Goal: Information Seeking & Learning: Compare options

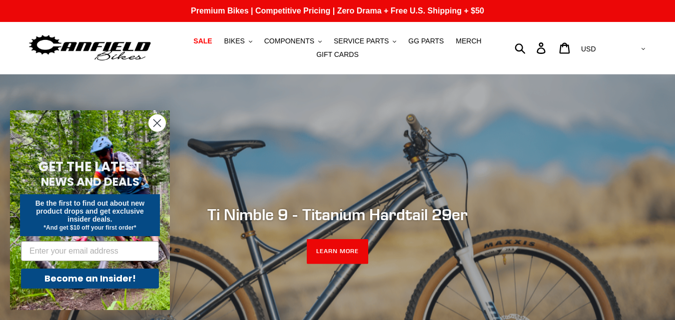
click at [156, 123] on icon "Close dialog" at bounding box center [157, 123] width 7 height 7
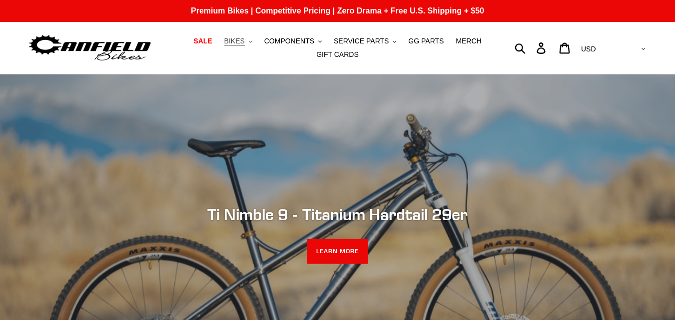
click at [253, 41] on button "BIKES .cls-1{fill:#231f20}" at bounding box center [238, 40] width 38 height 13
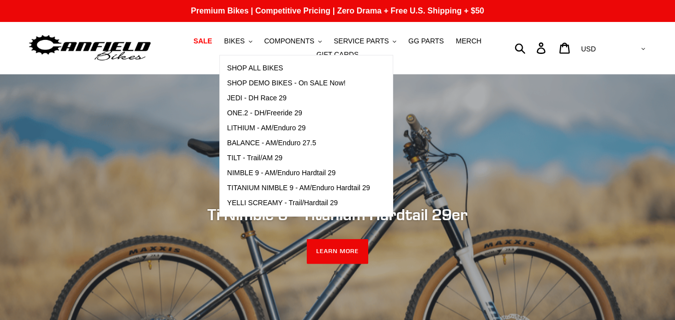
click at [193, 68] on nav "SALE BIKES .cls-1{fill:#231f20} SHOP ALL BIKES SHOP DEMO BIKES - On SALE Now! J…" at bounding box center [337, 48] width 310 height 52
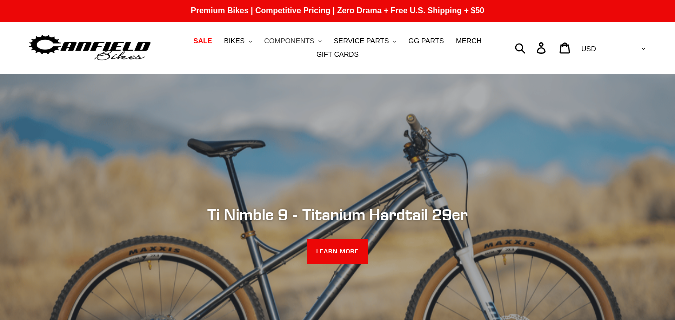
click at [282, 45] on span "COMPONENTS" at bounding box center [289, 41] width 50 height 8
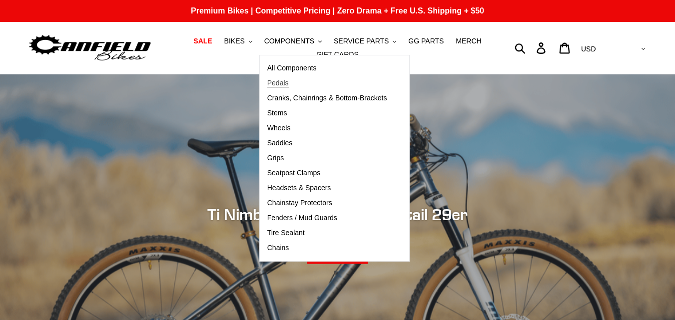
click at [286, 85] on span "Pedals" at bounding box center [277, 83] width 21 height 8
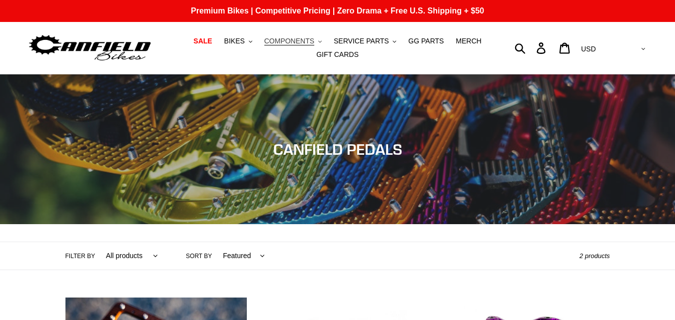
click at [296, 42] on span "COMPONENTS" at bounding box center [289, 41] width 50 height 8
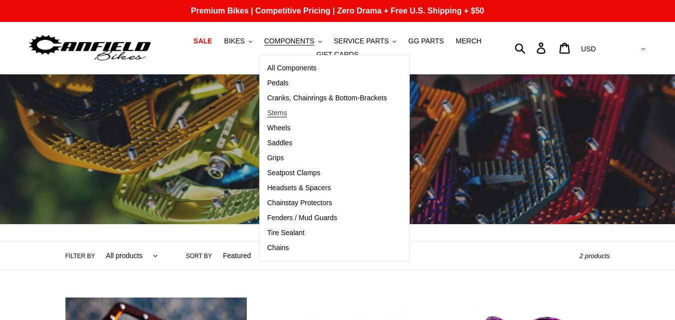
click at [283, 114] on span "Stems" at bounding box center [277, 113] width 20 height 8
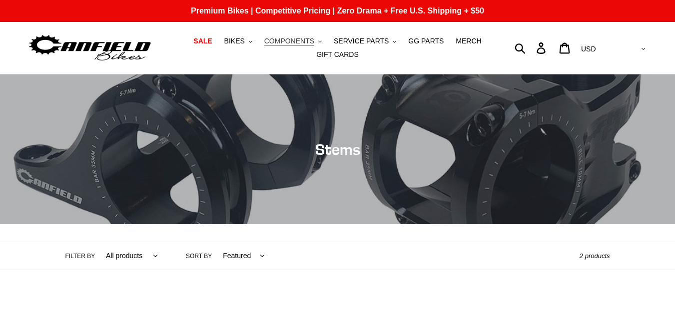
click at [299, 37] on span "COMPONENTS" at bounding box center [289, 41] width 50 height 8
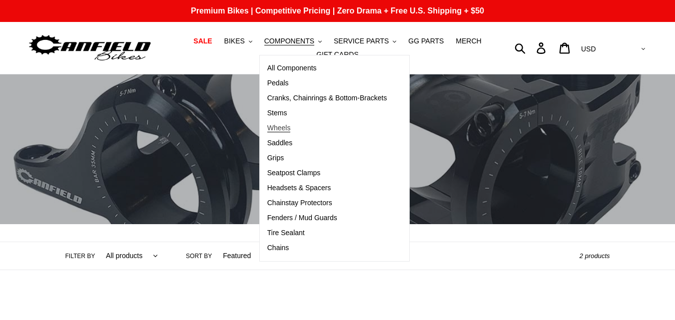
click at [291, 132] on span "Wheels" at bounding box center [278, 128] width 23 height 8
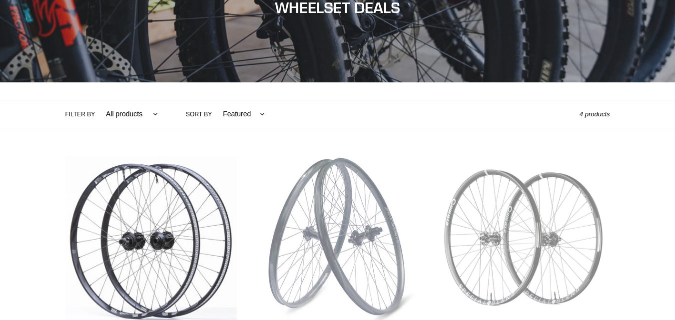
scroll to position [19, 0]
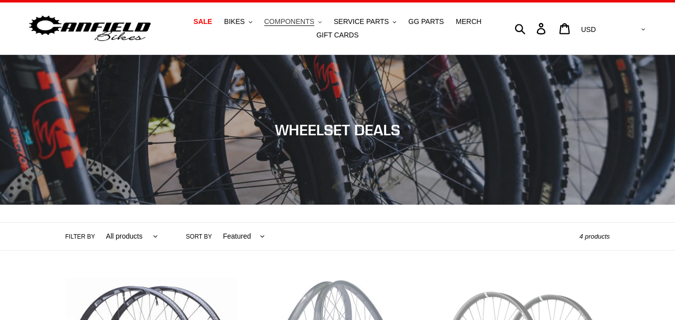
click at [296, 19] on span "COMPONENTS" at bounding box center [289, 21] width 50 height 8
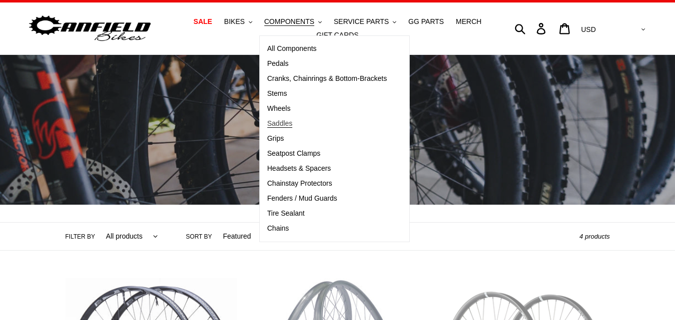
click at [292, 123] on span "Saddles" at bounding box center [279, 123] width 25 height 8
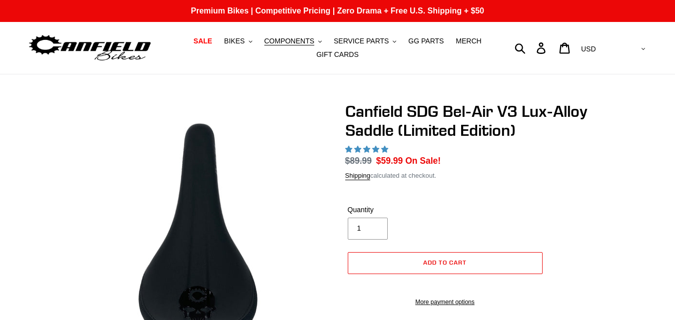
select select "highest-rating"
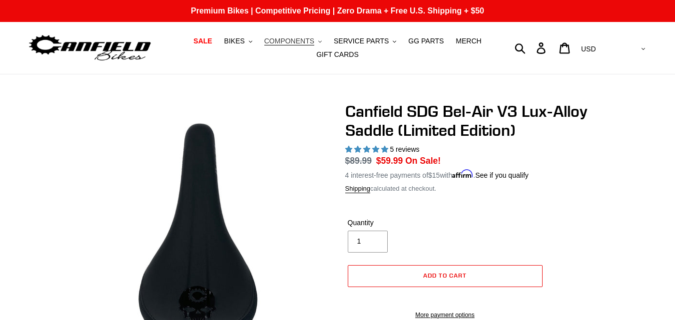
click at [308, 37] on span "COMPONENTS" at bounding box center [289, 41] width 50 height 8
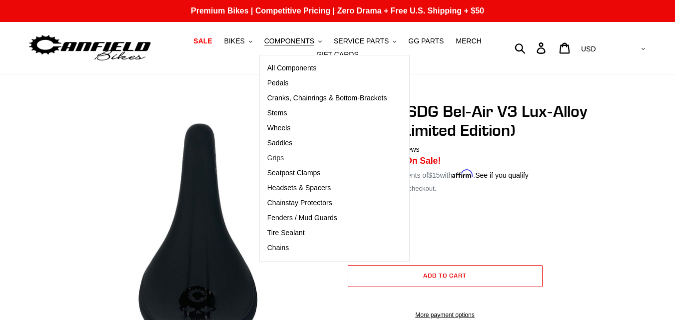
click at [285, 153] on link "Grips" at bounding box center [327, 158] width 135 height 15
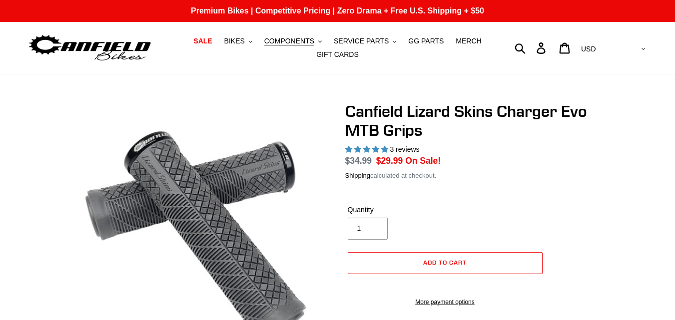
select select "highest-rating"
click at [305, 39] on span "COMPONENTS" at bounding box center [289, 41] width 50 height 8
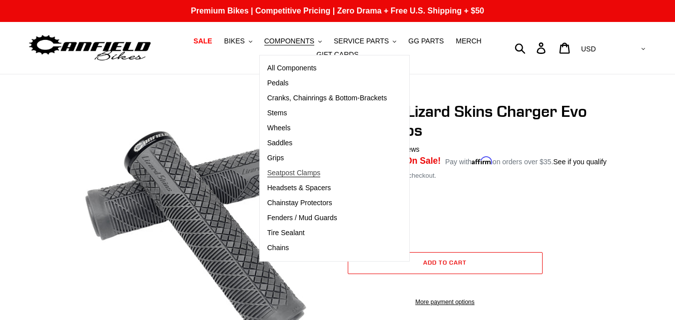
click at [302, 173] on span "Seatpost Clamps" at bounding box center [293, 173] width 53 height 8
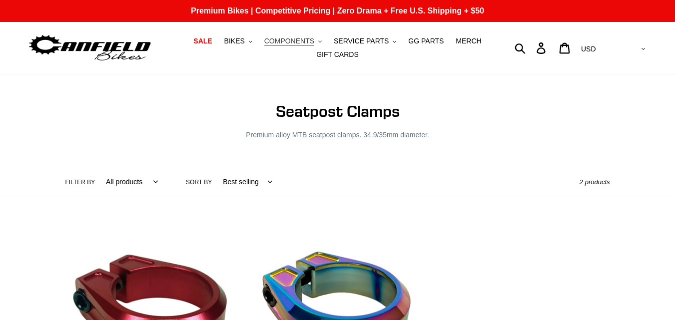
click at [308, 36] on button "COMPONENTS .cls-1{fill:#231f20}" at bounding box center [292, 40] width 67 height 13
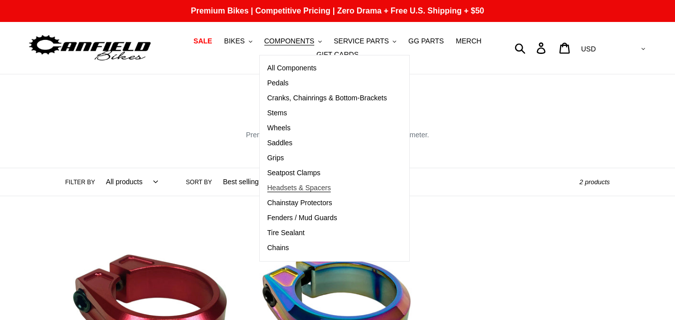
drag, startPoint x: 313, startPoint y: 190, endPoint x: 298, endPoint y: 187, distance: 15.4
click at [298, 187] on span "Headsets & Spacers" at bounding box center [299, 188] width 64 height 8
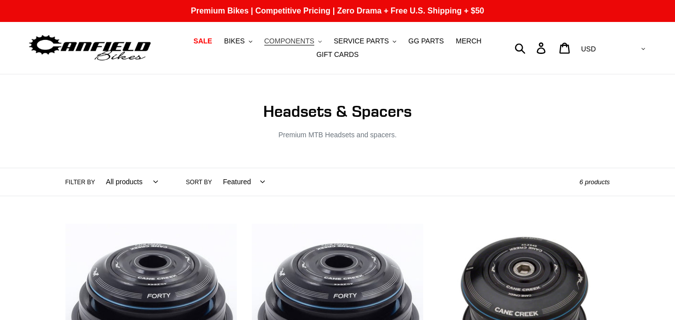
click at [302, 40] on span "COMPONENTS" at bounding box center [289, 41] width 50 height 8
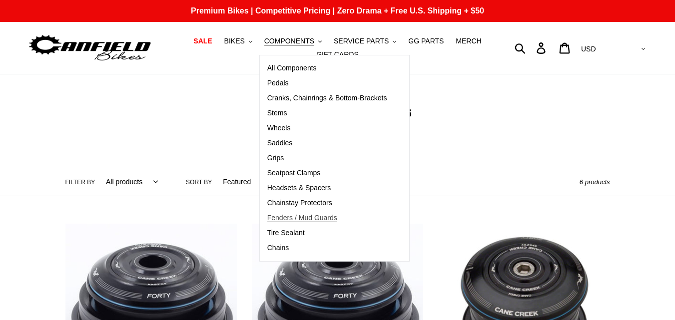
click at [310, 215] on span "Fenders / Mud Guards" at bounding box center [302, 218] width 70 height 8
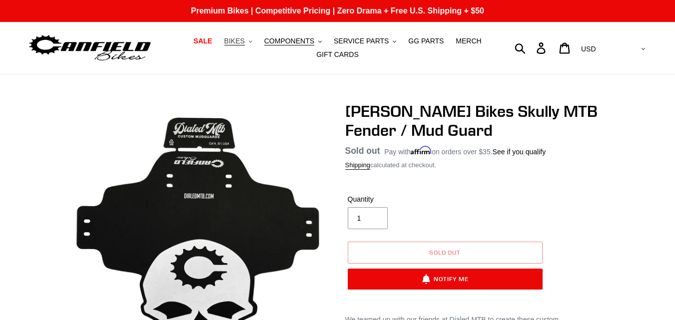
drag, startPoint x: 284, startPoint y: 35, endPoint x: 264, endPoint y: 46, distance: 23.2
click at [257, 46] on button "BIKES .cls-1{fill:#231f20}" at bounding box center [238, 40] width 38 height 13
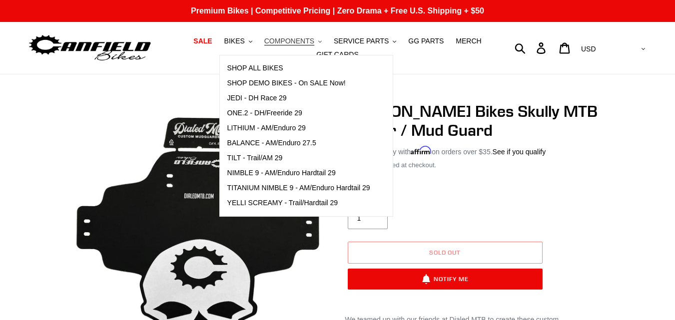
click at [292, 41] on span "COMPONENTS" at bounding box center [289, 41] width 50 height 8
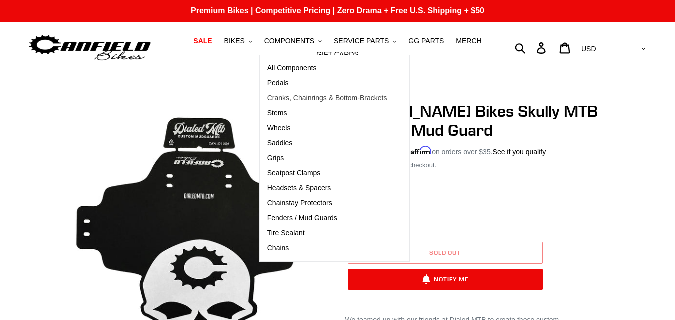
click at [298, 96] on span "Cranks, Chainrings & Bottom-Brackets" at bounding box center [327, 98] width 120 height 8
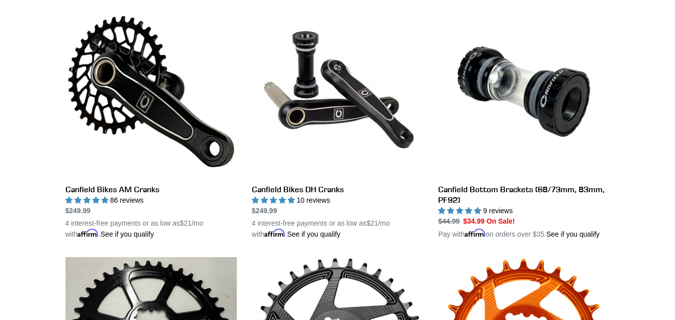
scroll to position [305, 0]
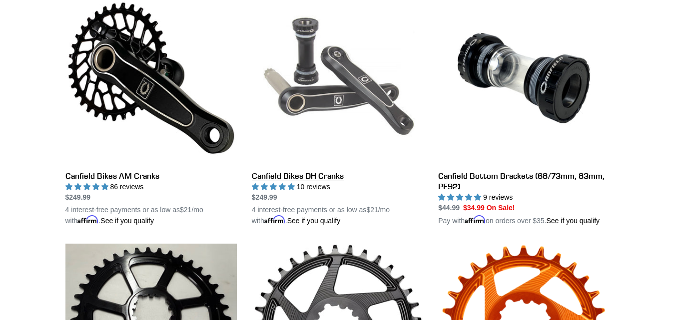
click at [325, 175] on link "Canfield Bikes DH Cranks" at bounding box center [337, 110] width 171 height 234
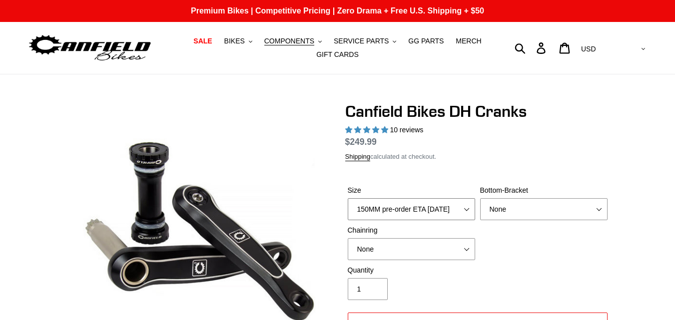
click at [386, 203] on select "150MM pre-order ETA 9/30/25 155MM pre-order ETA 9/30/25 160MM 165MM" at bounding box center [410, 209] width 127 height 22
select select "highest-rating"
select select "160MM"
click at [347, 198] on select "150MM pre-order ETA 9/30/25 155MM pre-order ETA 9/30/25 160MM 165MM" at bounding box center [410, 209] width 127 height 22
click at [512, 209] on div "Bottom-Bracket None BSA Threaded 83mm" at bounding box center [543, 202] width 132 height 35
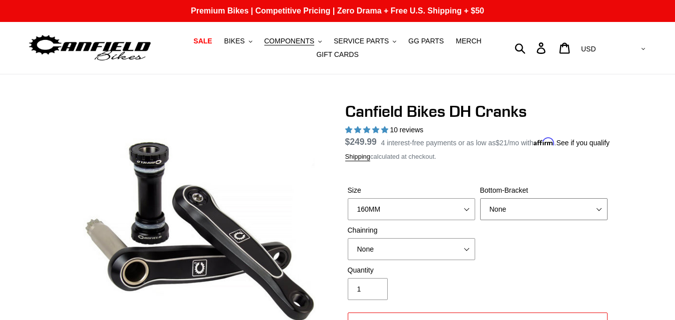
select select "BSA Threaded 83mm"
click at [480, 210] on select "None BSA Threaded 83mm" at bounding box center [543, 209] width 127 height 22
click at [440, 260] on select "None 34t Round" at bounding box center [410, 249] width 127 height 22
click at [347, 250] on select "None 34t Round" at bounding box center [410, 249] width 127 height 22
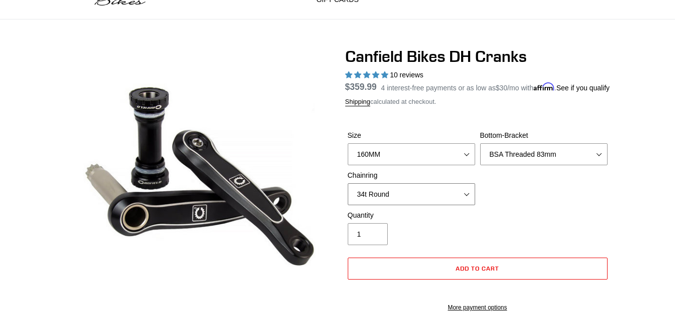
scroll to position [59, 0]
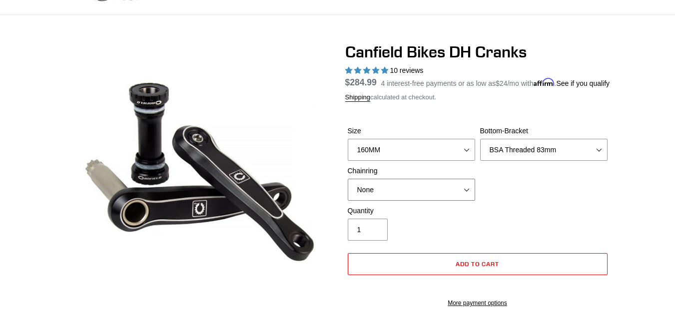
select select "34t Round"
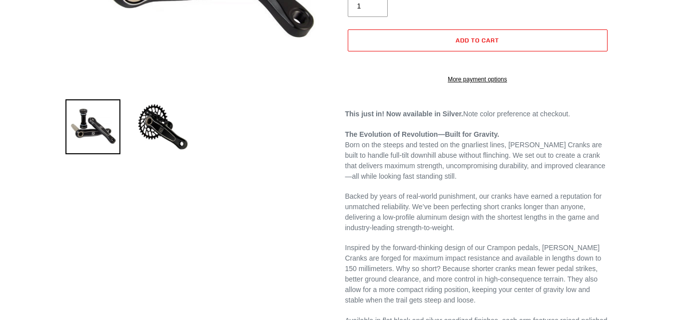
scroll to position [284, 0]
drag, startPoint x: 369, startPoint y: 153, endPoint x: 452, endPoint y: 167, distance: 84.0
drag, startPoint x: 452, startPoint y: 167, endPoint x: 388, endPoint y: 159, distance: 64.3
click at [388, 138] on strong "The Evolution of Revolution—Built for Gravity." at bounding box center [422, 134] width 154 height 8
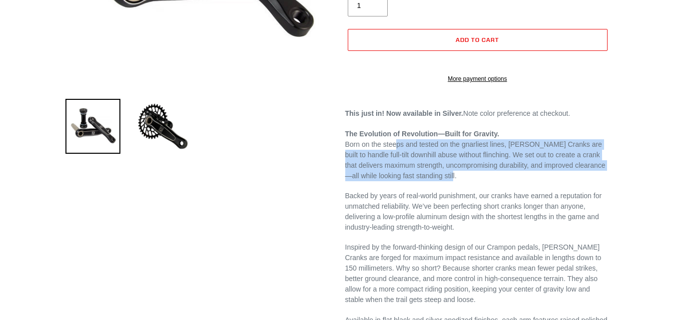
drag, startPoint x: 396, startPoint y: 169, endPoint x: 577, endPoint y: 202, distance: 184.2
click at [577, 181] on p "The Evolution of Revolution—Built for Gravity. Born on the steeps and tested on…" at bounding box center [477, 155] width 265 height 52
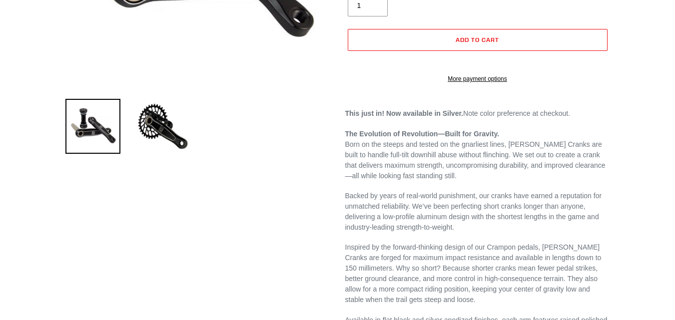
drag, startPoint x: 577, startPoint y: 202, endPoint x: 320, endPoint y: 245, distance: 260.7
click at [320, 245] on div "Canfield Bikes DH Cranks 10 reviews Regular price $359.99 Sale price $249.99 On…" at bounding box center [329, 267] width 559 height 899
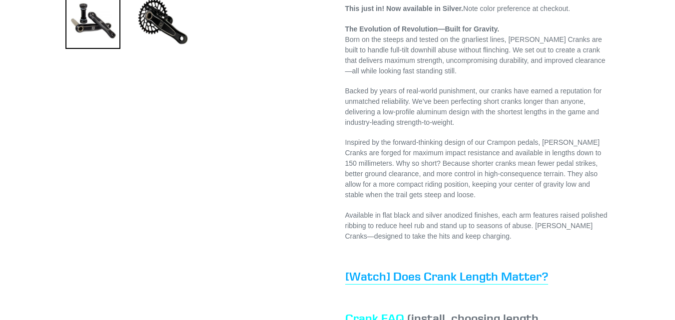
scroll to position [391, 0]
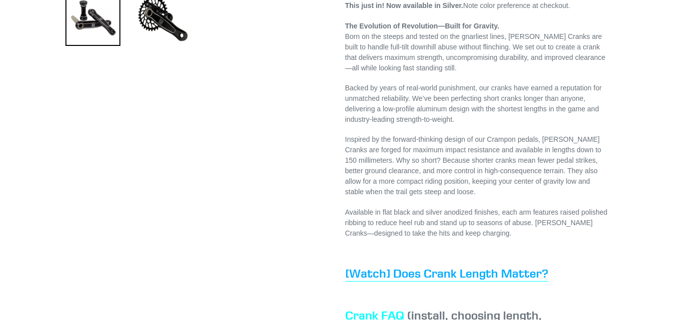
drag, startPoint x: 409, startPoint y: 124, endPoint x: 472, endPoint y: 121, distance: 63.0
drag, startPoint x: 472, startPoint y: 121, endPoint x: 442, endPoint y: 121, distance: 30.5
drag, startPoint x: 442, startPoint y: 121, endPoint x: 623, endPoint y: 83, distance: 185.1
click at [623, 83] on div "Canfield Bikes DH Cranks 10 reviews Regular price $359.99 Sale price $249.99 On…" at bounding box center [337, 159] width 599 height 899
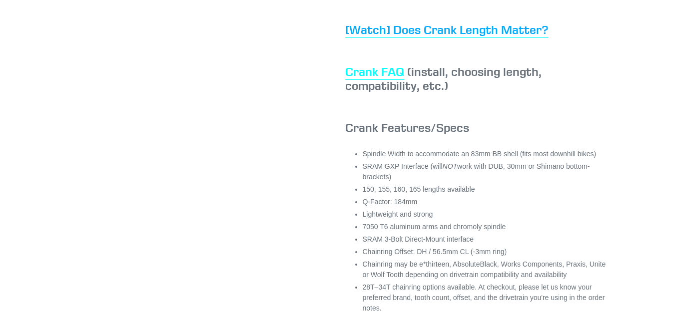
scroll to position [638, 0]
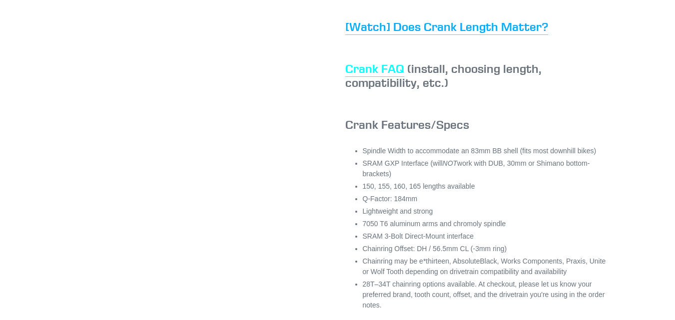
drag, startPoint x: 388, startPoint y: 183, endPoint x: 484, endPoint y: 188, distance: 96.0
drag, startPoint x: 484, startPoint y: 188, endPoint x: 472, endPoint y: 217, distance: 31.5
click at [472, 204] on li "Q-Factor: 184mm" at bounding box center [485, 199] width 247 height 10
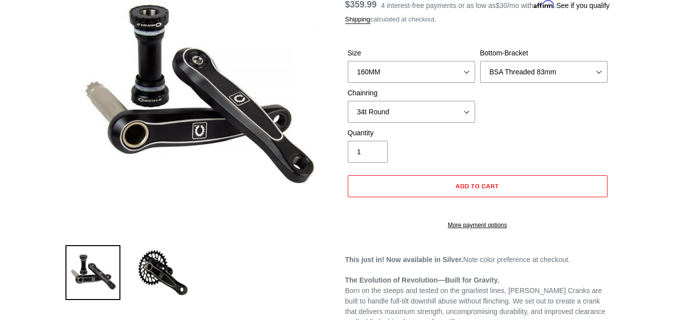
scroll to position [122, 0]
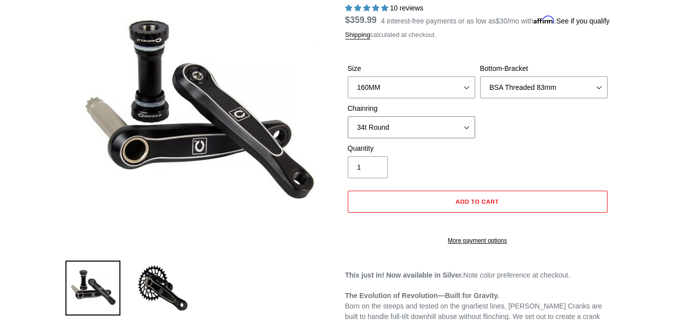
click at [437, 138] on select "None 34t Round" at bounding box center [410, 127] width 127 height 22
click at [455, 138] on select "None 34t Round" at bounding box center [410, 127] width 127 height 22
click at [162, 280] on img at bounding box center [162, 288] width 55 height 55
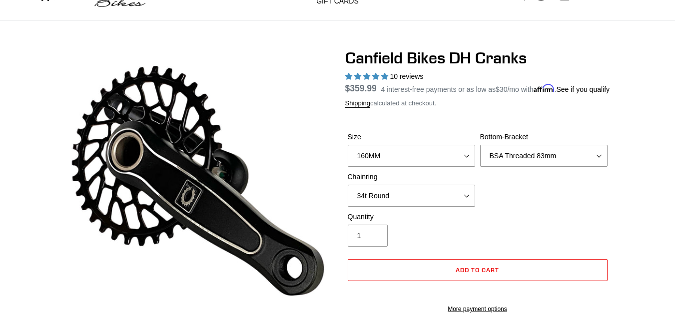
scroll to position [0, 0]
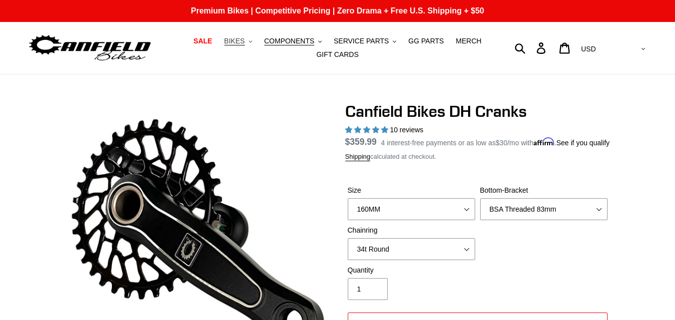
click at [245, 41] on span "BIKES" at bounding box center [234, 41] width 20 height 8
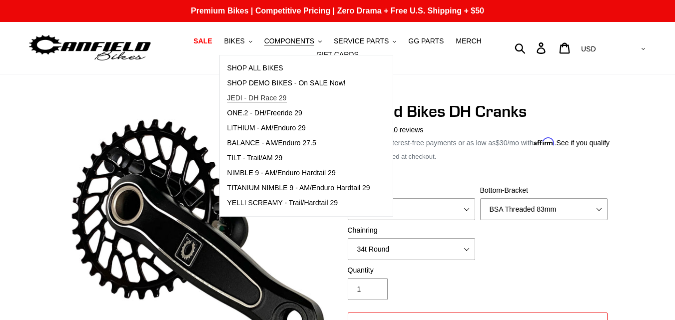
click at [280, 102] on span "JEDI - DH Race 29" at bounding box center [256, 98] width 59 height 8
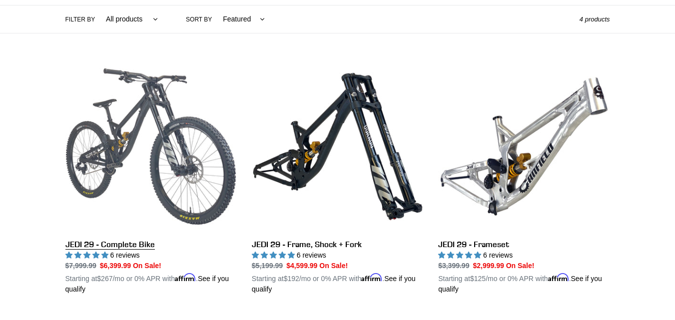
scroll to position [237, 0]
click at [129, 231] on link "JEDI 29 - Complete Bike" at bounding box center [150, 177] width 171 height 234
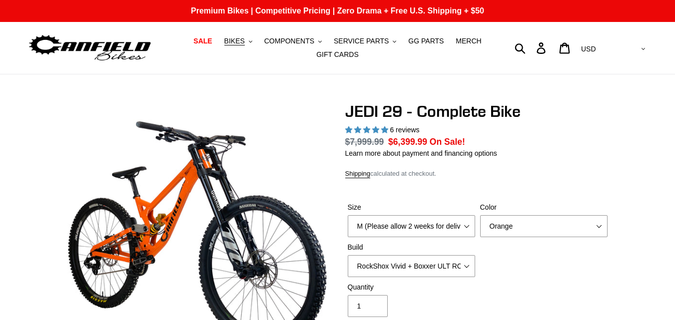
select select "highest-rating"
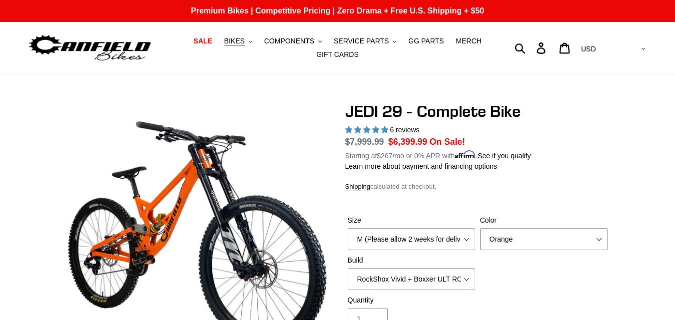
drag, startPoint x: 480, startPoint y: 237, endPoint x: 494, endPoint y: 254, distance: 22.0
click at [494, 254] on div "Size M (Please allow 2 weeks for delivery) L (Please allow 2 weeks for delivery…" at bounding box center [477, 255] width 265 height 80
click at [512, 245] on select "Orange Stealth Black Raw" at bounding box center [543, 239] width 127 height 22
select select "Raw"
click at [480, 228] on select "Orange Stealth Black Raw" at bounding box center [543, 239] width 127 height 22
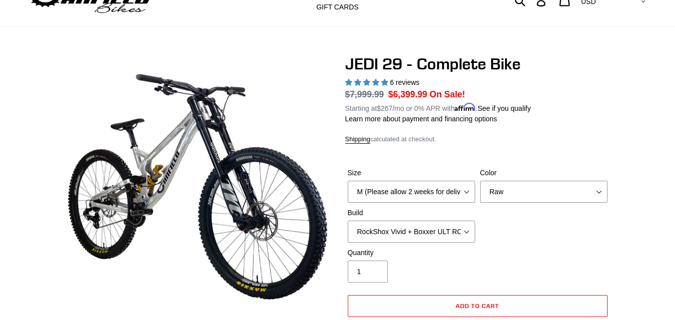
scroll to position [48, 0]
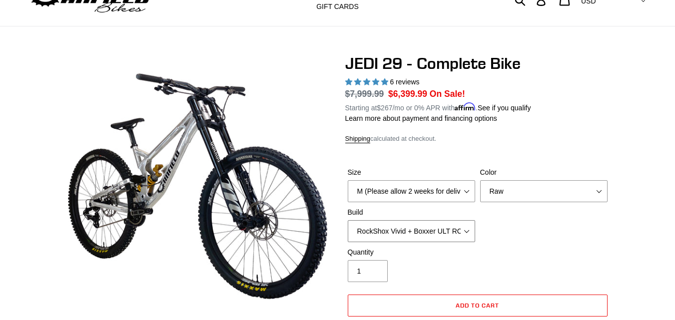
click at [432, 225] on select "RockShox Vivid + Boxxer ULT RC2 C3 200 + SRAM XO RockShox Vivid + Boxxer ULT RC…" at bounding box center [410, 231] width 127 height 22
click at [347, 220] on select "RockShox Vivid + Boxxer ULT RC2 C3 200 + SRAM XO RockShox Vivid + Boxxer ULT RC…" at bounding box center [410, 231] width 127 height 22
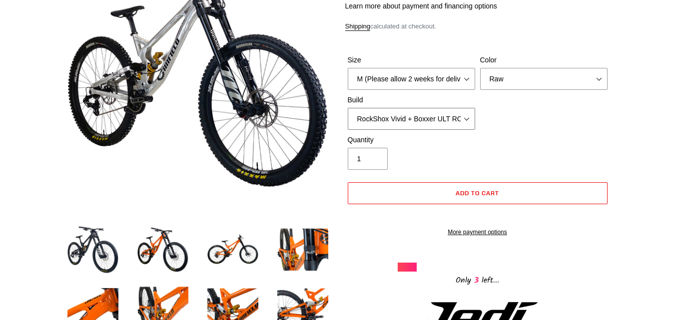
scroll to position [161, 0]
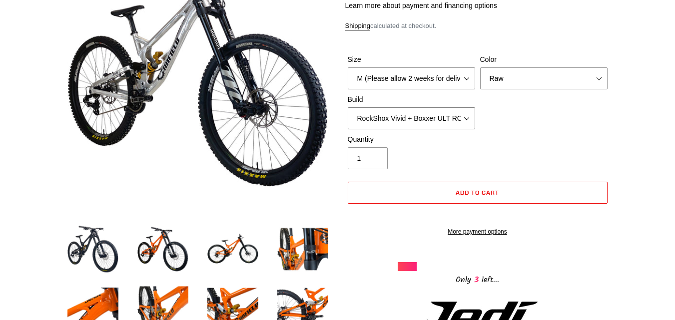
click at [368, 113] on select "RockShox Vivid + Boxxer ULT RC2 C3 200 + SRAM XO RockShox Vivid + Boxxer ULT RC…" at bounding box center [410, 118] width 127 height 22
click at [347, 107] on select "RockShox Vivid + Boxxer ULT RC2 C3 200 + SRAM XO RockShox Vivid + Boxxer ULT RC…" at bounding box center [410, 118] width 127 height 22
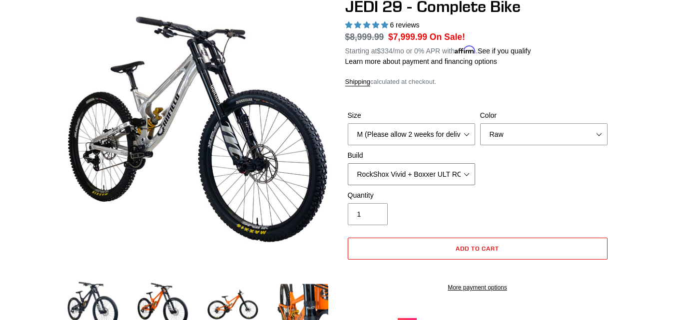
scroll to position [104, 0]
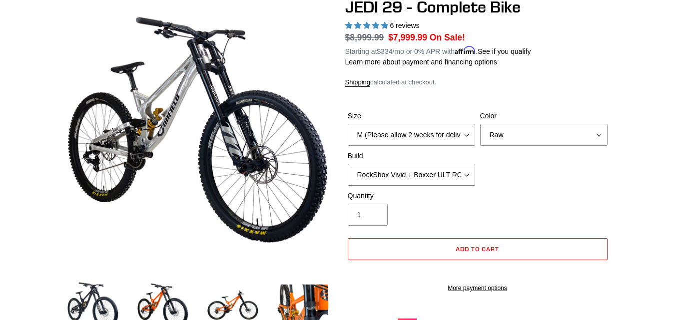
click at [410, 176] on select "RockShox Vivid + Boxxer ULT RC2 C3 200 + SRAM XO RockShox Vivid + Boxxer ULT RC…" at bounding box center [410, 175] width 127 height 22
click at [347, 164] on select "RockShox Vivid + Boxxer ULT RC2 C3 200 + SRAM XO RockShox Vivid + Boxxer ULT RC…" at bounding box center [410, 175] width 127 height 22
click at [417, 169] on select "RockShox Vivid + Boxxer ULT RC2 C3 200 + SRAM XO RockShox Vivid + Boxxer ULT RC…" at bounding box center [410, 175] width 127 height 22
click at [347, 164] on select "RockShox Vivid + Boxxer ULT RC2 C3 200 + SRAM XO RockShox Vivid + Boxxer ULT RC…" at bounding box center [410, 175] width 127 height 22
click at [414, 170] on select "RockShox Vivid + Boxxer ULT RC2 C3 200 + SRAM XO RockShox Vivid + Boxxer ULT RC…" at bounding box center [410, 175] width 127 height 22
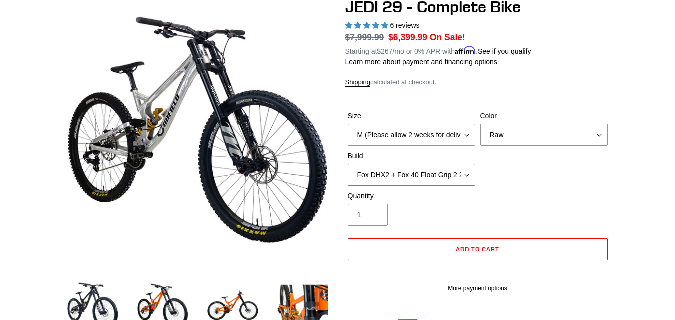
click at [347, 164] on select "RockShox Vivid + Boxxer ULT RC2 C3 200 + SRAM XO RockShox Vivid + Boxxer ULT RC…" at bounding box center [410, 175] width 127 height 22
click at [424, 175] on select "RockShox Vivid + Boxxer ULT RC2 C3 200 + SRAM XO RockShox Vivid + Boxxer ULT RC…" at bounding box center [410, 175] width 127 height 22
click at [347, 164] on select "RockShox Vivid + Boxxer ULT RC2 C3 200 + SRAM XO RockShox Vivid + Boxxer ULT RC…" at bounding box center [410, 175] width 127 height 22
click at [434, 167] on select "RockShox Vivid + Boxxer ULT RC2 C3 200 + SRAM XO RockShox Vivid + Boxxer ULT RC…" at bounding box center [410, 175] width 127 height 22
select select "EXT eStoria LOK V3 + EXT Vaia 200 + SRAM XO"
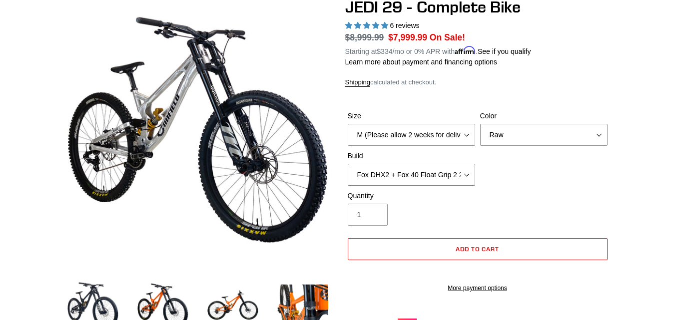
click at [347, 164] on select "RockShox Vivid + Boxxer ULT RC2 C3 200 + SRAM XO RockShox Vivid + Boxxer ULT RC…" at bounding box center [410, 175] width 127 height 22
click at [312, 285] on img at bounding box center [302, 305] width 55 height 55
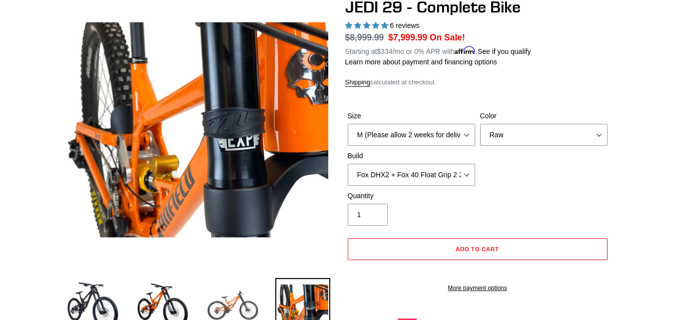
click at [216, 300] on img at bounding box center [232, 305] width 55 height 55
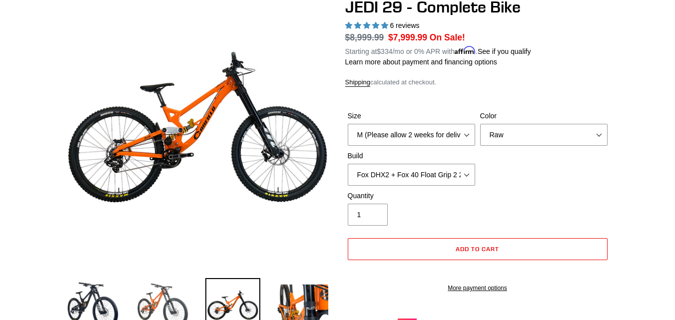
click at [165, 296] on img at bounding box center [162, 305] width 55 height 55
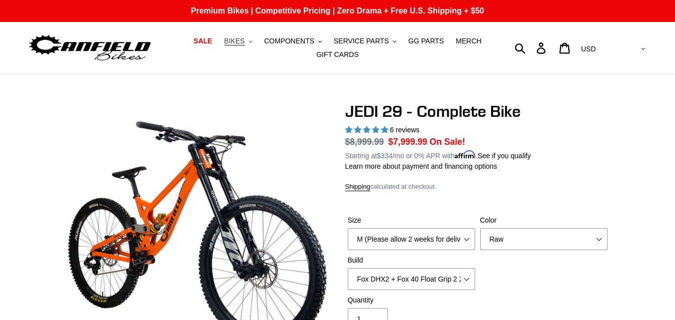
click at [241, 38] on span "BIKES" at bounding box center [234, 41] width 20 height 8
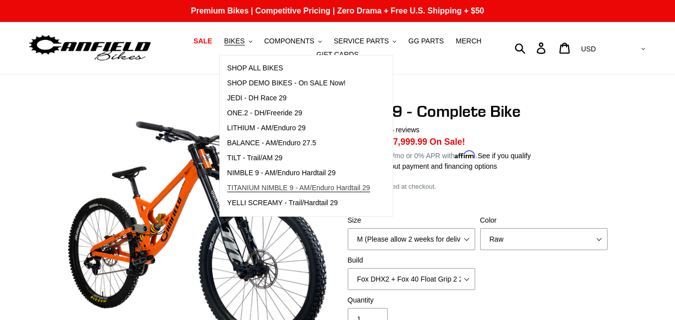
click at [323, 190] on span "TITANIUM NIMBLE 9 - AM/Enduro Hardtail 29" at bounding box center [298, 188] width 143 height 8
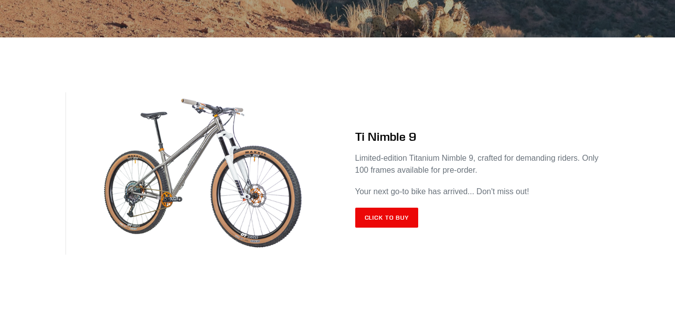
scroll to position [357, 0]
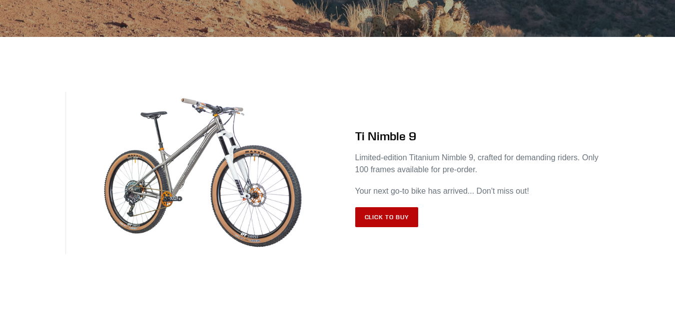
click at [384, 213] on link "Click to Buy" at bounding box center [386, 217] width 63 height 20
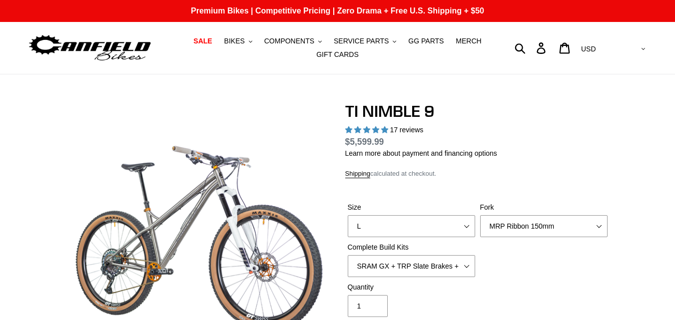
select select "highest-rating"
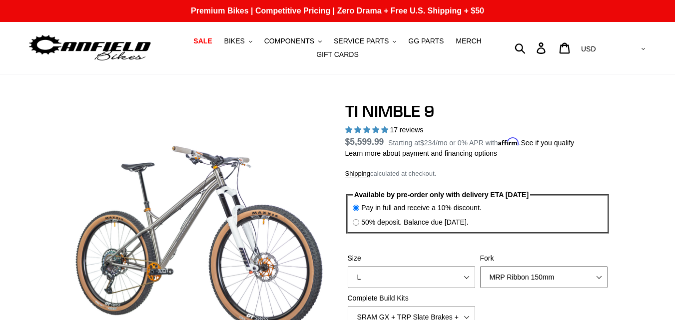
click at [581, 272] on select "MRP Ribbon 150mm RockShox Lyrik 150mm Fox Factory 36 150mm Cane Creek Helm 150m…" at bounding box center [543, 277] width 127 height 22
click at [480, 266] on select "MRP Ribbon 150mm RockShox Lyrik 150mm Fox Factory 36 150mm Cane Creek Helm 150m…" at bounding box center [543, 277] width 127 height 22
click at [569, 278] on select "MRP Ribbon 150mm RockShox Lyrik 150mm Fox Factory 36 150mm Cane Creek Helm 150m…" at bounding box center [543, 277] width 127 height 22
click at [480, 266] on select "MRP Ribbon 150mm RockShox Lyrik 150mm Fox Factory 36 150mm Cane Creek Helm 150m…" at bounding box center [543, 277] width 127 height 22
click at [547, 283] on select "MRP Ribbon 150mm RockShox Lyrik 150mm Fox Factory 36 150mm Cane Creek Helm 150m…" at bounding box center [543, 277] width 127 height 22
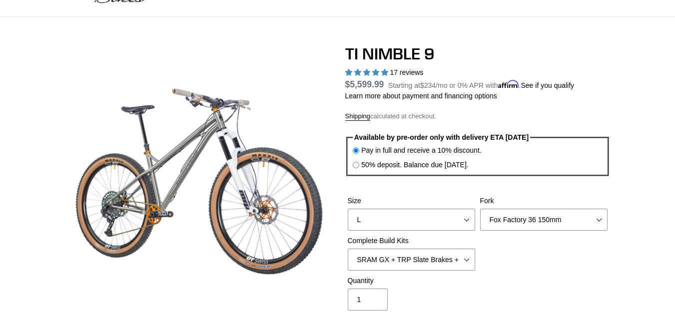
scroll to position [58, 0]
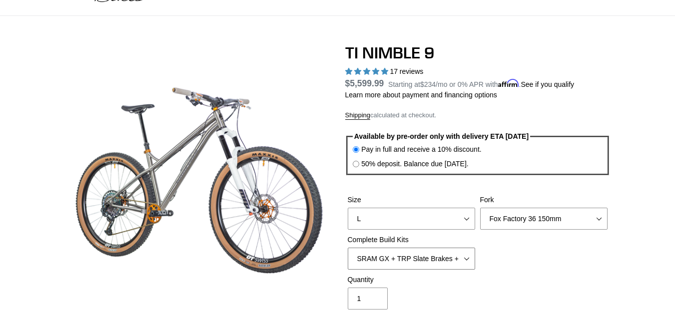
click at [464, 248] on select "SRAM GX + TRP Slate Brakes + Rotors + e13 LG-1 Wheels SHIMANO XT + SHIMANO brak…" at bounding box center [410, 259] width 127 height 22
click at [515, 276] on div "Quantity 1" at bounding box center [477, 295] width 265 height 40
click at [543, 213] on select "MRP Ribbon 150mm RockShox Lyrik 150mm Fox Factory 36 150mm Cane Creek Helm 150m…" at bounding box center [543, 219] width 127 height 22
click at [480, 208] on select "MRP Ribbon 150mm RockShox Lyrik 150mm Fox Factory 36 150mm Cane Creek Helm 150m…" at bounding box center [543, 219] width 127 height 22
click at [521, 224] on select "MRP Ribbon 150mm RockShox Lyrik 150mm Fox Factory 36 150mm Cane Creek Helm 150m…" at bounding box center [543, 219] width 127 height 22
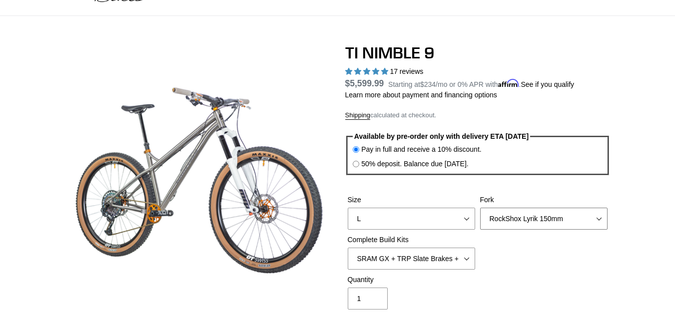
click at [480, 208] on select "MRP Ribbon 150mm RockShox Lyrik 150mm Fox Factory 36 150mm Cane Creek Helm 150m…" at bounding box center [543, 219] width 127 height 22
click at [534, 219] on select "MRP Ribbon 150mm RockShox Lyrik 150mm Fox Factory 36 150mm Cane Creek Helm 150m…" at bounding box center [543, 219] width 127 height 22
select select "MRP Ribbon 150mm"
click at [480, 208] on select "MRP Ribbon 150mm RockShox Lyrik 150mm Fox Factory 36 150mm Cane Creek Helm 150m…" at bounding box center [543, 219] width 127 height 22
click at [531, 212] on select "MRP Ribbon 150mm RockShox Lyrik 150mm Fox Factory 36 150mm Cane Creek Helm 150m…" at bounding box center [543, 219] width 127 height 22
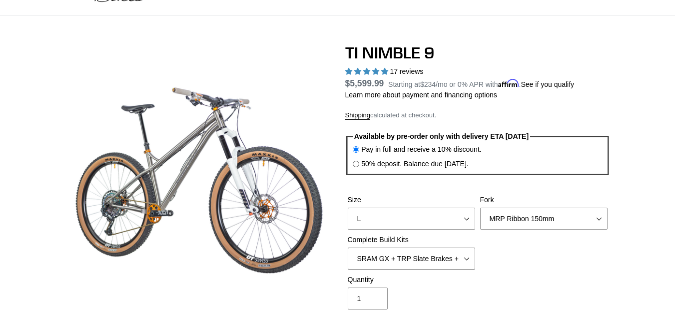
click at [440, 257] on select "SRAM GX + TRP Slate Brakes + Rotors + e13 LG-1 Wheels SHIMANO XT + SHIMANO brak…" at bounding box center [410, 259] width 127 height 22
select select "SHIMANO XTR + HOPE Brakes + DT Swiss Carbon Wheels"
click at [347, 248] on select "SRAM GX + TRP Slate Brakes + Rotors + e13 LG-1 Wheels SHIMANO XT + SHIMANO brak…" at bounding box center [410, 259] width 127 height 22
click at [435, 259] on select "SRAM GX + TRP Slate Brakes + Rotors + e13 LG-1 Wheels SHIMANO XT + SHIMANO brak…" at bounding box center [410, 259] width 127 height 22
click at [347, 248] on select "SRAM GX + TRP Slate Brakes + Rotors + e13 LG-1 Wheels SHIMANO XT + SHIMANO brak…" at bounding box center [410, 259] width 127 height 22
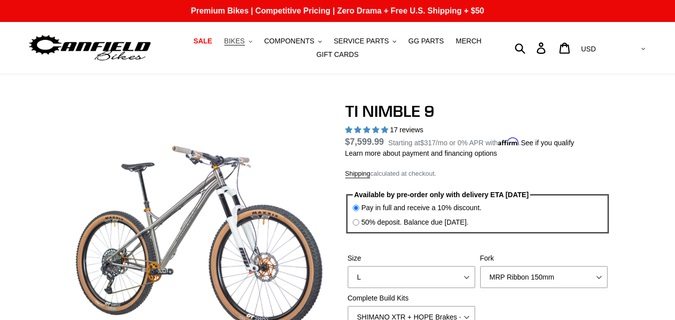
click at [245, 39] on span "BIKES" at bounding box center [234, 41] width 20 height 8
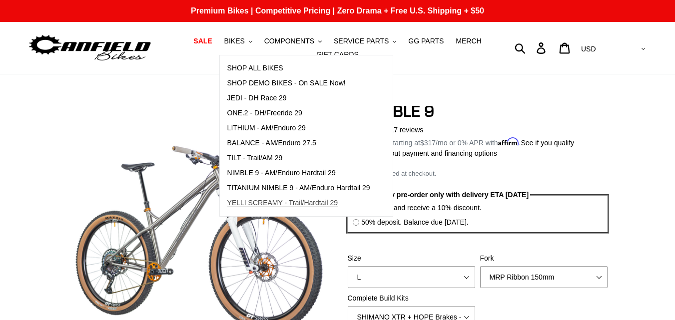
click at [300, 203] on span "YELLI SCREAMY - Trail/Hardtail 29" at bounding box center [282, 203] width 111 height 8
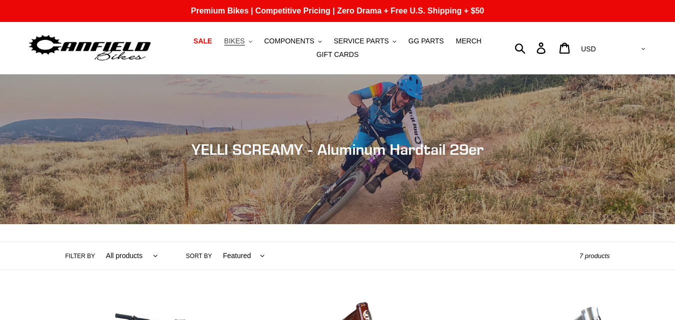
click at [245, 40] on span "BIKES" at bounding box center [234, 41] width 20 height 8
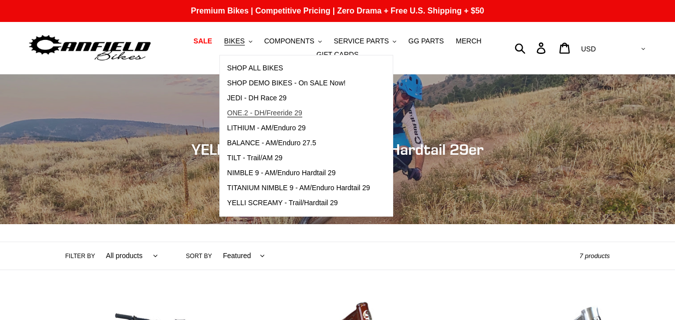
drag, startPoint x: 294, startPoint y: 117, endPoint x: 279, endPoint y: 114, distance: 14.9
click at [279, 114] on span "ONE.2 - DH/Freeride 29" at bounding box center [264, 113] width 75 height 8
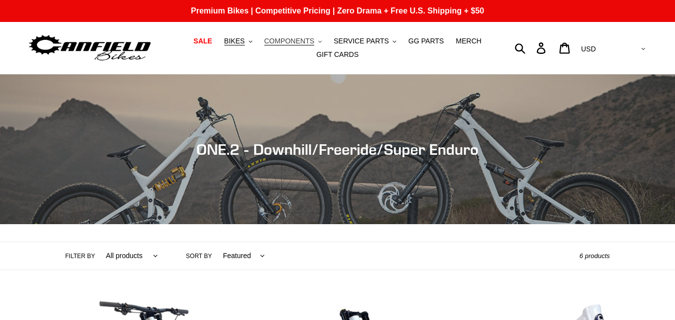
click at [312, 39] on span "COMPONENTS" at bounding box center [289, 41] width 50 height 8
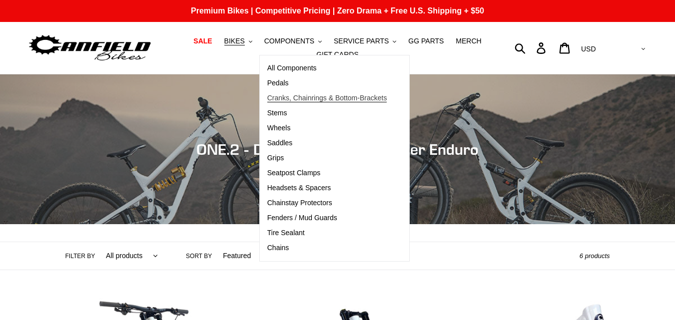
click at [306, 102] on span "Cranks, Chainrings & Bottom-Brackets" at bounding box center [327, 98] width 120 height 8
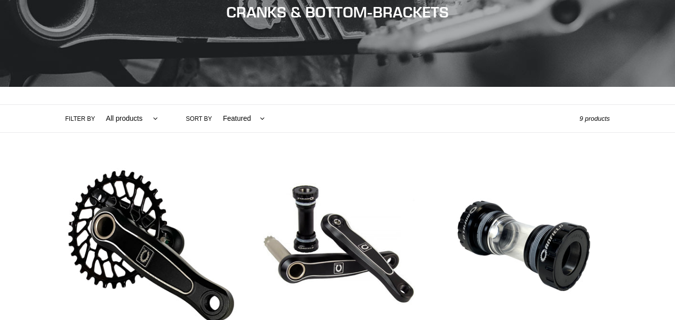
scroll to position [227, 0]
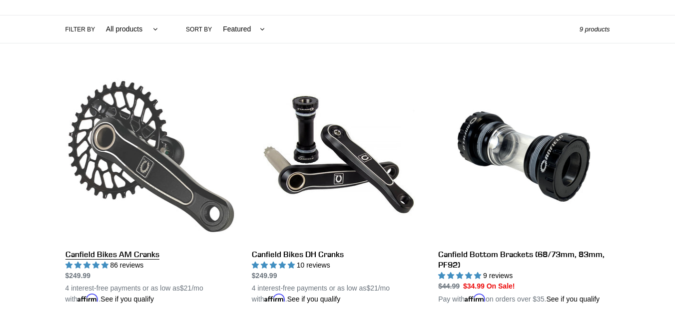
click at [165, 200] on link "Canfield Bikes AM Cranks" at bounding box center [150, 188] width 171 height 234
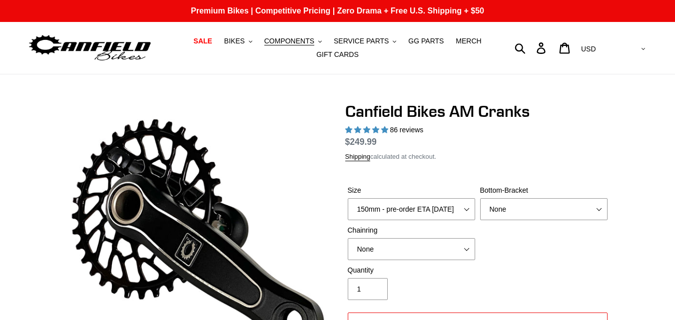
select select "highest-rating"
click at [435, 213] on select "150mm - pre-order ETA [DATE] 155mm - pre-order ETA [DATE] 160mm - pre-order ETA…" at bounding box center [410, 209] width 127 height 22
select select "160mm - pre-order ETA [DATE]"
click at [347, 210] on select "150mm - pre-order ETA [DATE] 155mm - pre-order ETA [DATE] 160mm - pre-order ETA…" at bounding box center [410, 209] width 127 height 22
click at [513, 220] on select "None BSA Threaded 68/73mm Press Fit PF92" at bounding box center [543, 209] width 127 height 22
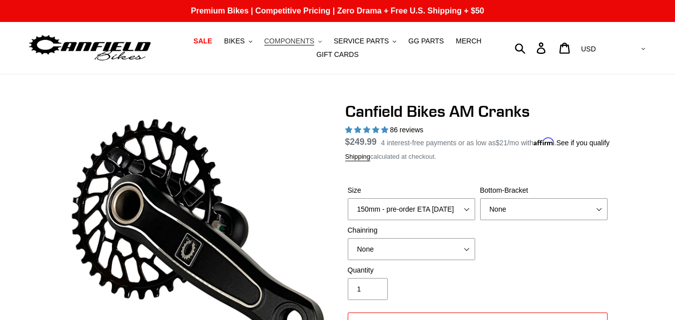
click at [291, 38] on span "COMPONENTS" at bounding box center [289, 41] width 50 height 8
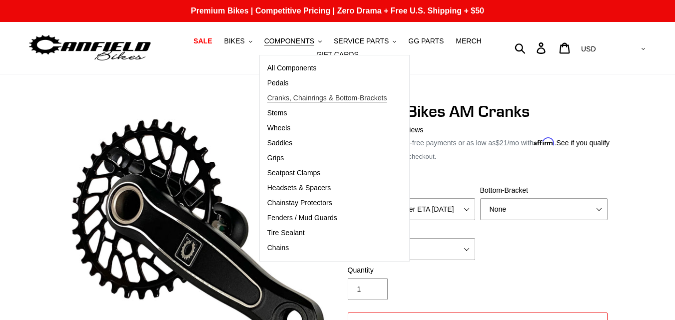
click at [307, 101] on span "Cranks, Chainrings & Bottom-Brackets" at bounding box center [327, 98] width 120 height 8
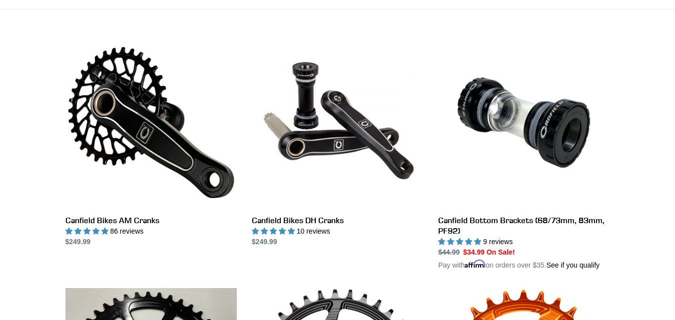
scroll to position [262, 0]
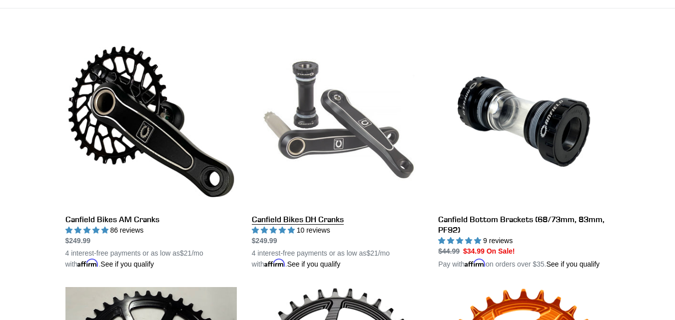
click at [307, 211] on link "Canfield Bikes DH Cranks" at bounding box center [337, 153] width 171 height 234
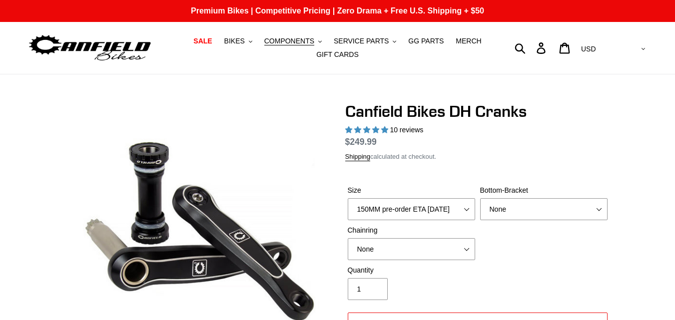
select select "highest-rating"
select select "160MM"
click at [347, 198] on select "150MM pre-order ETA [DATE] 155MM pre-order ETA [DATE] 160MM 165MM" at bounding box center [410, 209] width 127 height 22
click at [528, 196] on label "Bottom-Bracket" at bounding box center [543, 190] width 127 height 10
click at [528, 203] on select "None BSA Threaded 83mm" at bounding box center [543, 209] width 127 height 22
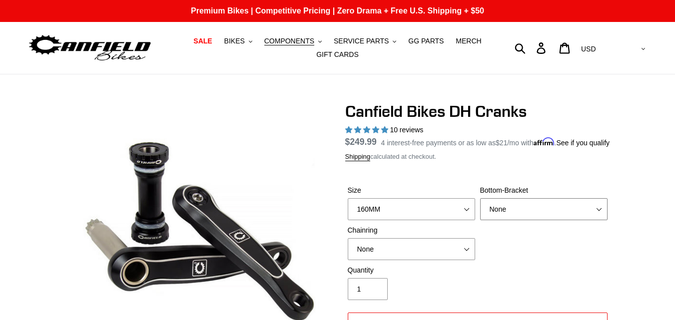
click at [529, 211] on select "None BSA Threaded 83mm" at bounding box center [543, 209] width 127 height 22
select select "BSA Threaded 83mm"
click at [480, 210] on select "None BSA Threaded 83mm" at bounding box center [543, 209] width 127 height 22
click at [433, 260] on select "None 34t Round" at bounding box center [410, 249] width 127 height 22
select select "34t Round"
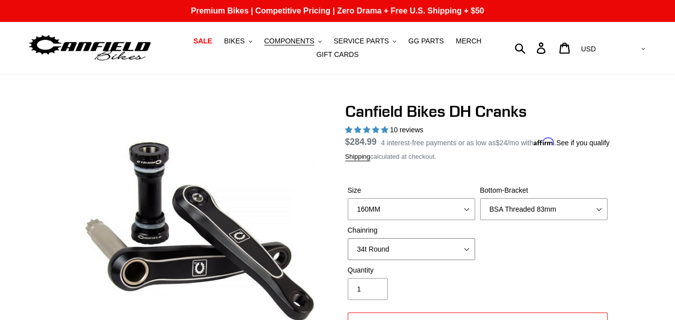
click at [347, 250] on select "None 34t Round" at bounding box center [410, 249] width 127 height 22
